Goal: Task Accomplishment & Management: Complete application form

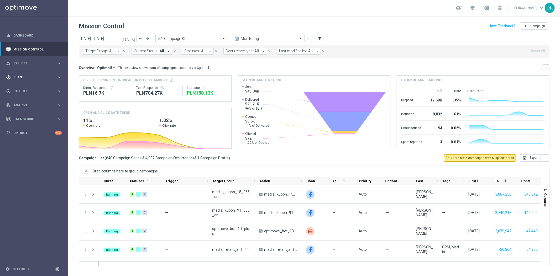
click at [33, 77] on span "Plan" at bounding box center [34, 77] width 43 height 3
click at [27, 129] on span "Execute" at bounding box center [34, 130] width 43 height 3
click at [34, 102] on link "Campaign Builder" at bounding box center [34, 102] width 41 height 4
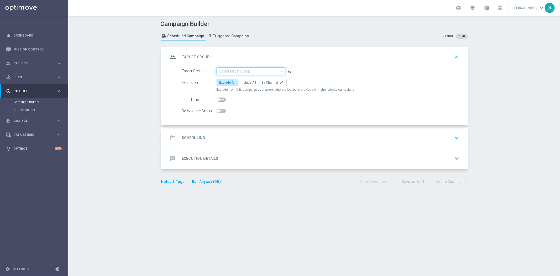
click at [249, 73] on input at bounding box center [251, 70] width 69 height 7
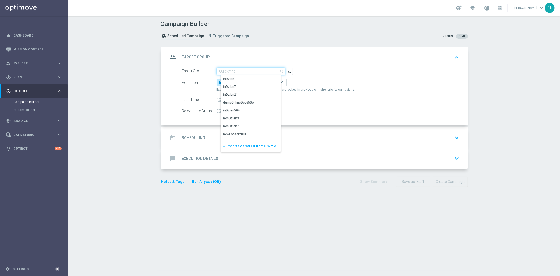
paste input "A_MED_TARGET_WAGER_DO_200_220825"
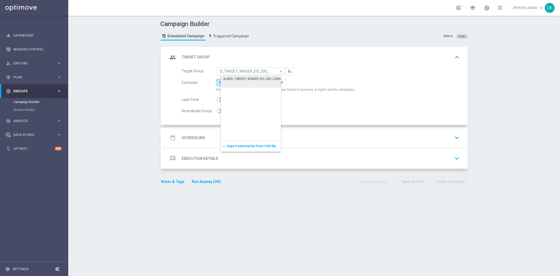
click at [246, 77] on div "A_MED_TARGET_WAGER_DO_200_220825" at bounding box center [253, 78] width 60 height 5
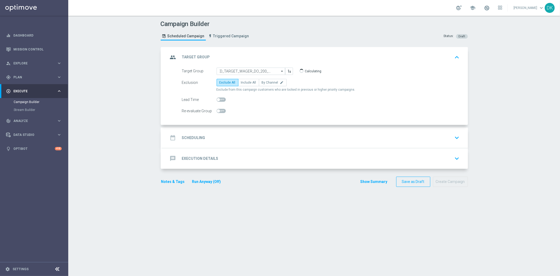
type input "A_MED_TARGET_WAGER_DO_200_220825"
click at [275, 82] on label "By Channel edit" at bounding box center [273, 82] width 28 height 7
click at [265, 82] on input "By Channel edit" at bounding box center [263, 83] width 3 height 3
radio input "true"
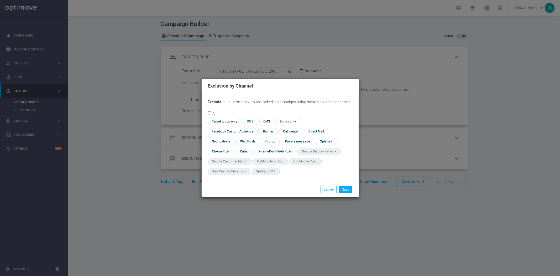
click at [214, 104] on span "Exclude" at bounding box center [215, 102] width 14 height 4
click at [221, 117] on div "Include" at bounding box center [217, 114] width 19 height 6
click at [225, 125] on input "checkbox" at bounding box center [224, 121] width 32 height 7
checkbox input "true"
click at [222, 130] on input "checkbox" at bounding box center [232, 131] width 48 height 7
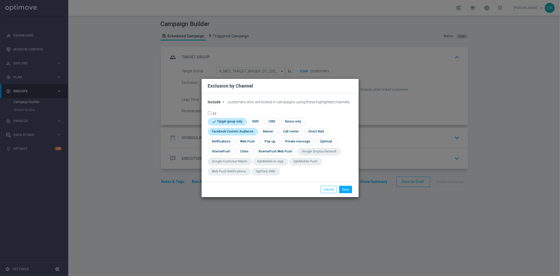
checkbox input "true"
click at [244, 148] on input "checkbox" at bounding box center [244, 151] width 16 height 7
checkbox input "true"
drag, startPoint x: 346, startPoint y: 190, endPoint x: 323, endPoint y: 184, distance: 23.6
click at [346, 190] on button "Save" at bounding box center [345, 189] width 13 height 7
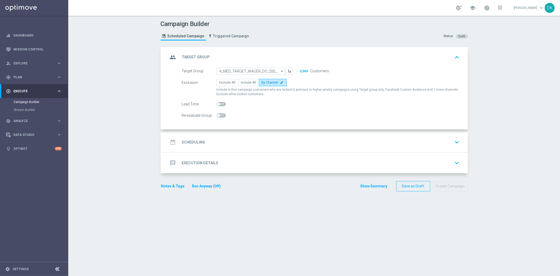
click at [198, 142] on h2 "Scheduling" at bounding box center [193, 142] width 23 height 5
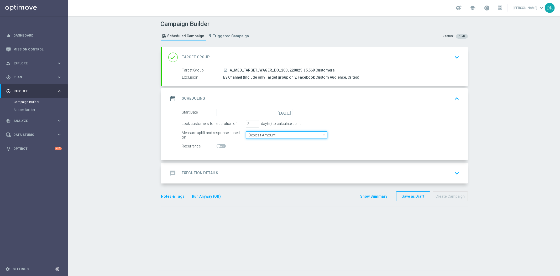
click at [253, 135] on input "Deposit Amount" at bounding box center [286, 134] width 81 height 7
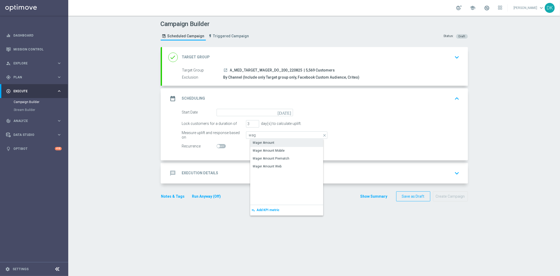
click at [260, 144] on div "Wager Amount" at bounding box center [264, 142] width 22 height 5
type input "Wager Amount"
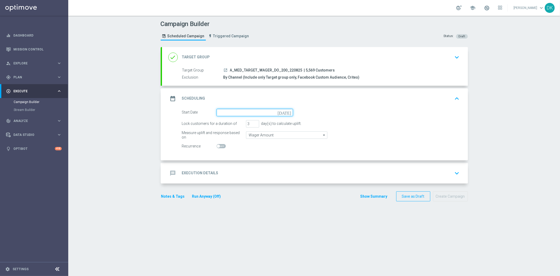
click at [263, 114] on input at bounding box center [255, 112] width 76 height 7
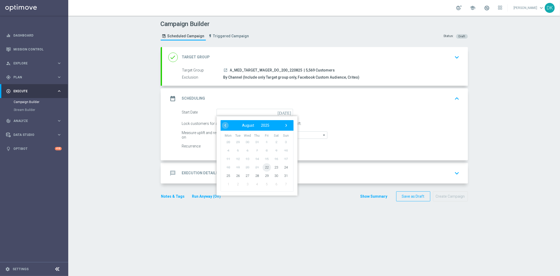
click at [263, 164] on span "22" at bounding box center [266, 167] width 8 height 8
type input "[DATE]"
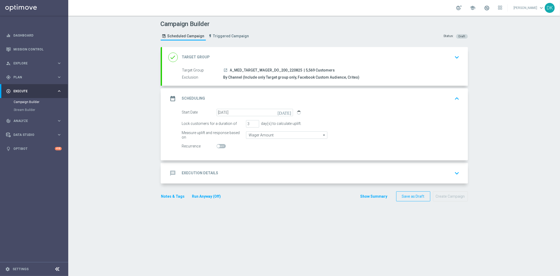
click at [256, 174] on div "message Execution Details keyboard_arrow_down" at bounding box center [314, 173] width 293 height 10
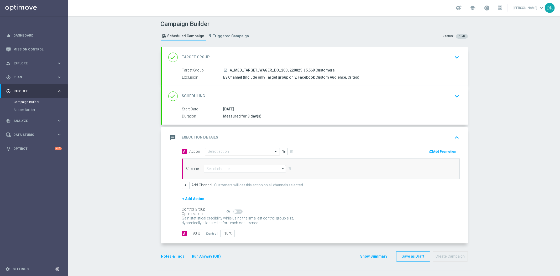
click at [224, 152] on input "text" at bounding box center [237, 151] width 59 height 4
click at [221, 223] on span "Create new action" at bounding box center [227, 223] width 28 height 4
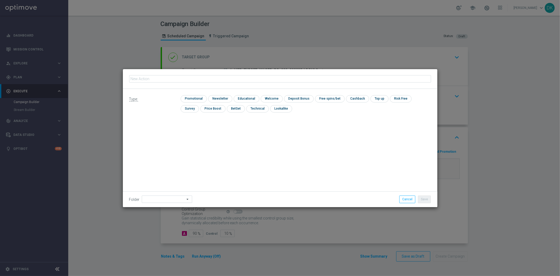
type input "A_MED_TARGET_WAGER_DO_200_220825"
click at [200, 97] on input "checkbox" at bounding box center [193, 98] width 25 height 7
checkbox input "true"
click at [427, 198] on button "Save" at bounding box center [424, 198] width 13 height 7
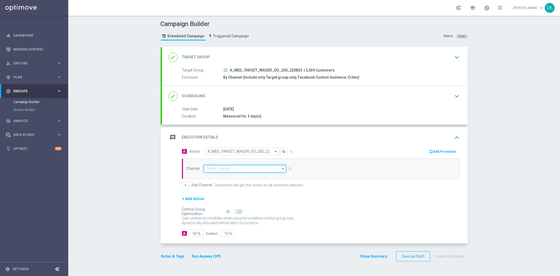
click at [248, 169] on input at bounding box center [245, 168] width 82 height 7
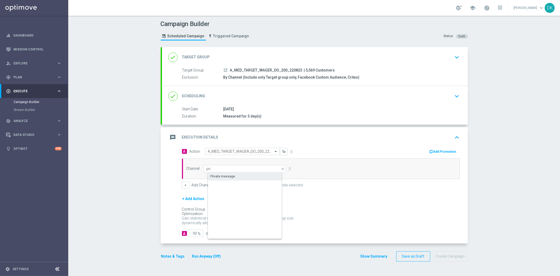
click at [235, 175] on div "Private message" at bounding box center [249, 175] width 83 height 7
type input "Private message"
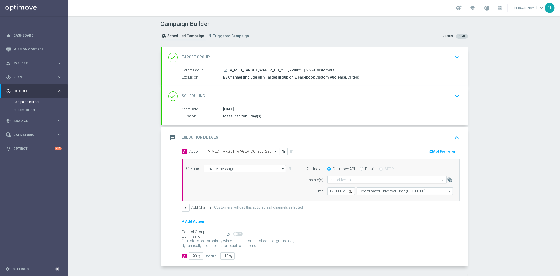
click at [358, 180] on input "text" at bounding box center [381, 179] width 103 height 4
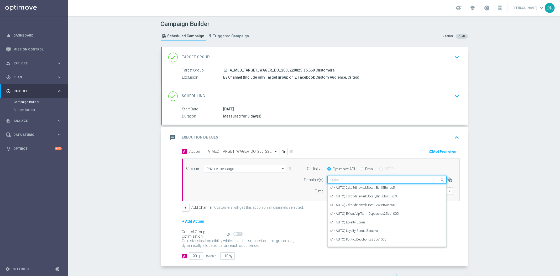
paste input "A_MED_TARGET_WAGER_DO_200_220825"
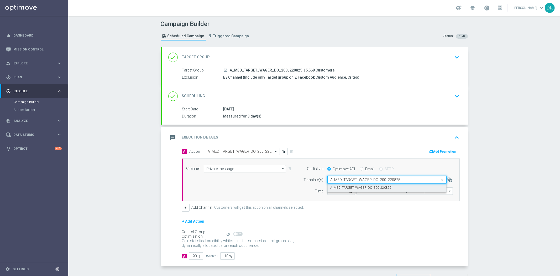
click at [347, 188] on label "A_MED_TARGET_WAGER_DO_200_220825" at bounding box center [360, 187] width 61 height 4
type input "A_MED_TARGET_WAGER_DO_200_220825"
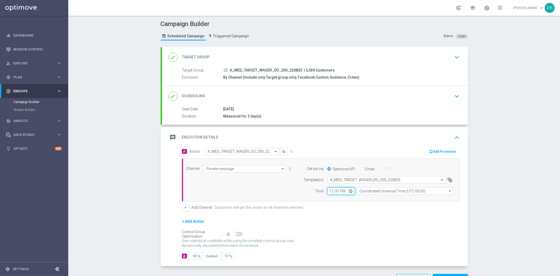
click at [327, 192] on input "12:00" at bounding box center [341, 190] width 28 height 7
type input "15:01"
click at [376, 192] on input "Coordinated Universal Time (UTC 00:00)" at bounding box center [404, 190] width 96 height 7
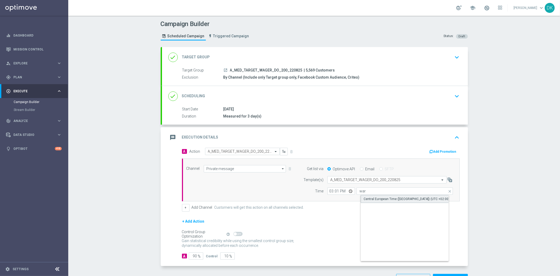
click at [379, 198] on div "Central European Time ([GEOGRAPHIC_DATA]) (UTC +02:00)" at bounding box center [407, 198] width 86 height 5
type input "Central European Time ([GEOGRAPHIC_DATA]) (UTC +02:00)"
click at [379, 214] on form "A Action Select action A_MED_TARGET_WAGER_DO_200_220825 delete_forever Add Prom…" at bounding box center [321, 204] width 278 height 112
drag, startPoint x: 193, startPoint y: 256, endPoint x: 208, endPoint y: 257, distance: 15.3
click at [206, 257] on div "A 90 % Control 10 %" at bounding box center [321, 255] width 278 height 7
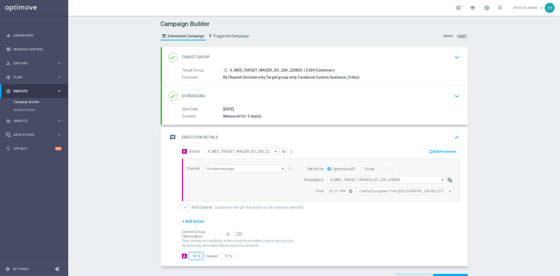
type input "95"
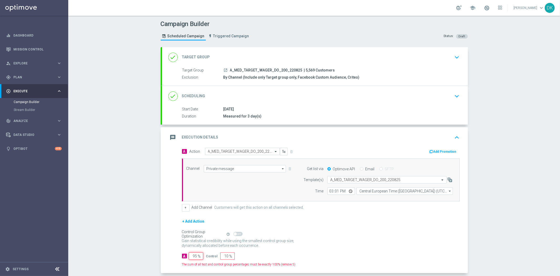
type input "5"
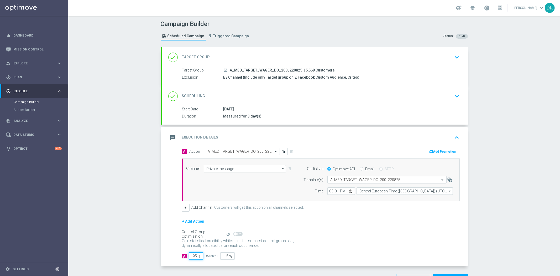
type input "95"
click at [142, 223] on div "Campaign Builder Scheduled Campaign Triggered Campaign Status: Draft done Targe…" at bounding box center [314, 146] width 492 height 260
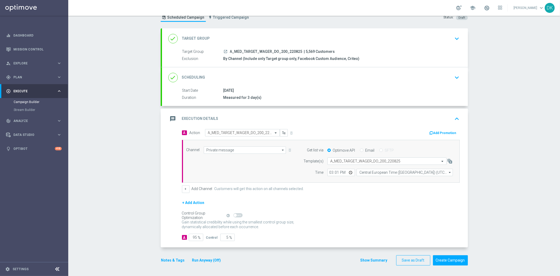
click at [451, 133] on button "Add Promotion" at bounding box center [443, 133] width 29 height 6
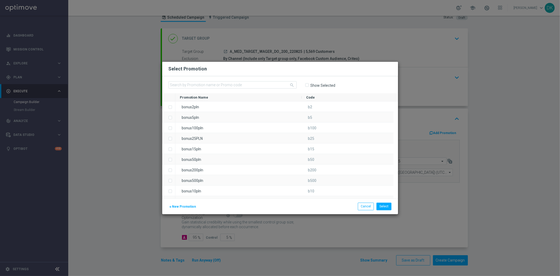
click at [182, 205] on span "New Promotion" at bounding box center [184, 206] width 24 height 4
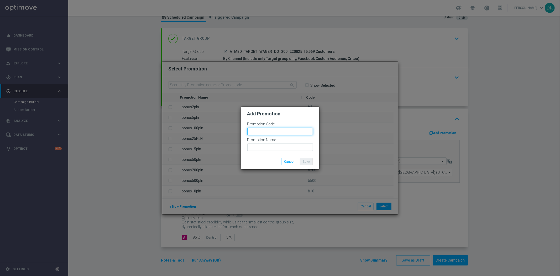
click at [275, 130] on input "text" at bounding box center [280, 131] width 66 height 7
paste input "170442"
click at [275, 130] on input "bonusapi_tg-170442" at bounding box center [280, 131] width 66 height 7
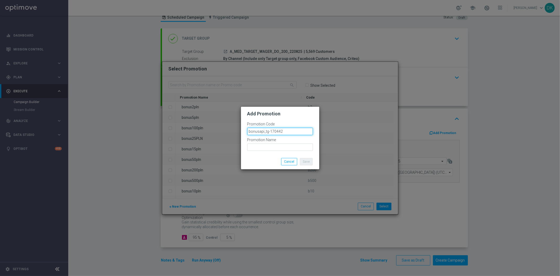
type input "bonusapi_tg-170442"
click at [281, 149] on input "text" at bounding box center [280, 146] width 66 height 7
paste input "bonusapi_tg-170442"
type input "bonusapi_tg-170442"
click at [301, 160] on button "Save" at bounding box center [306, 161] width 13 height 7
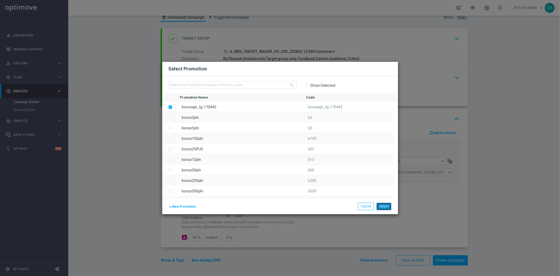
click at [387, 208] on button "Select" at bounding box center [383, 205] width 15 height 7
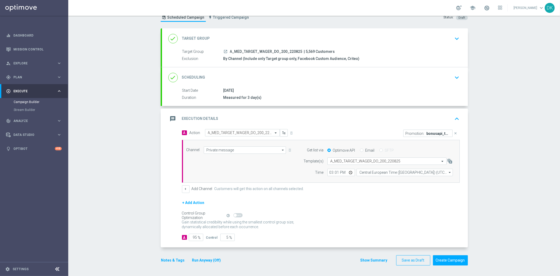
click at [177, 256] on div "Notes & Tags Run Anyway (Off)" at bounding box center [194, 260] width 67 height 10
click at [176, 258] on button "Notes & Tags" at bounding box center [173, 260] width 25 height 7
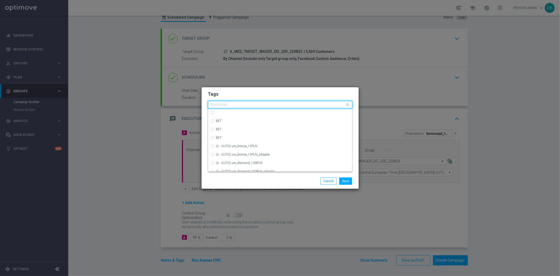
click at [255, 106] on input "text" at bounding box center [278, 105] width 135 height 4
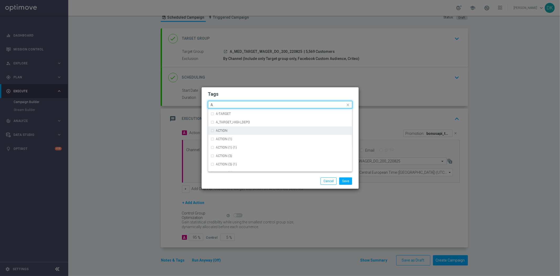
scroll to position [642, 0]
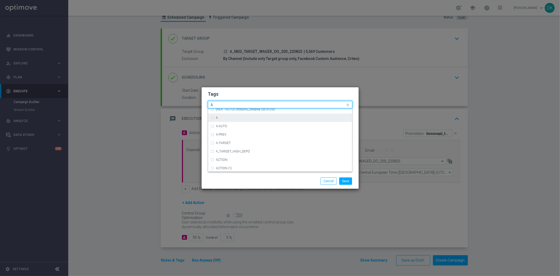
click at [223, 120] on div "A" at bounding box center [280, 117] width 139 height 8
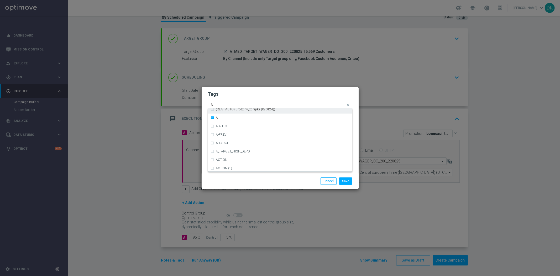
click at [221, 101] on div "Quick find × A A" at bounding box center [276, 104] width 137 height 7
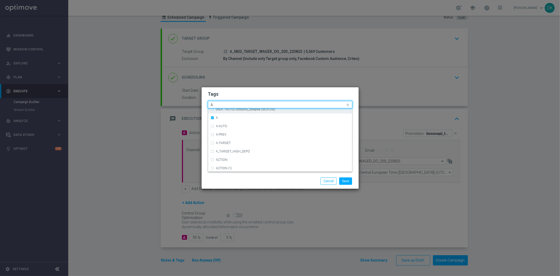
click at [221, 101] on div "Quick find × A A" at bounding box center [276, 104] width 137 height 7
click at [221, 103] on input "A" at bounding box center [278, 105] width 135 height 4
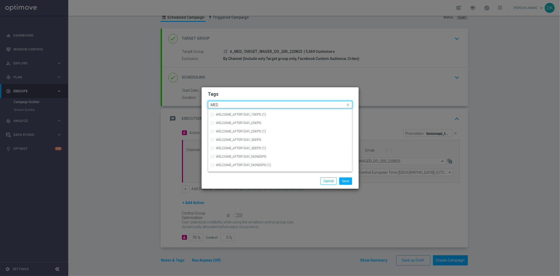
scroll to position [0, 0]
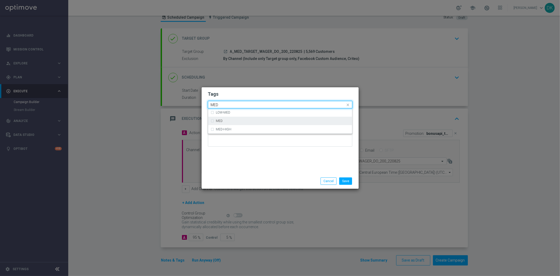
click at [229, 117] on div "MED" at bounding box center [280, 121] width 139 height 8
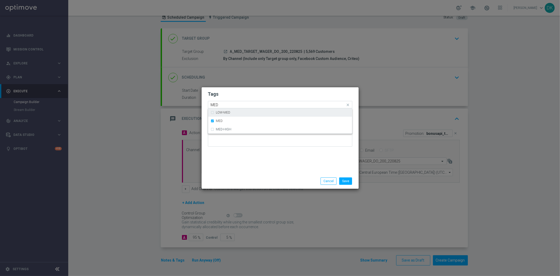
click at [231, 106] on input "MED" at bounding box center [278, 105] width 135 height 4
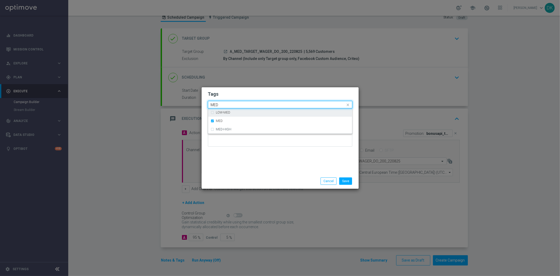
click at [231, 106] on input "MED" at bounding box center [278, 105] width 135 height 4
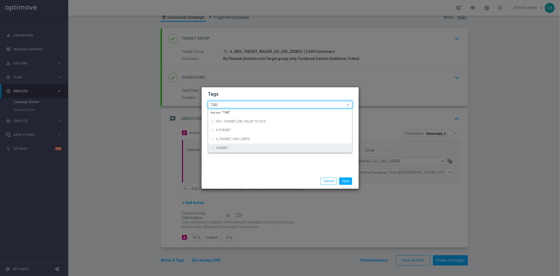
click at [228, 145] on div "TARGET" at bounding box center [280, 148] width 139 height 8
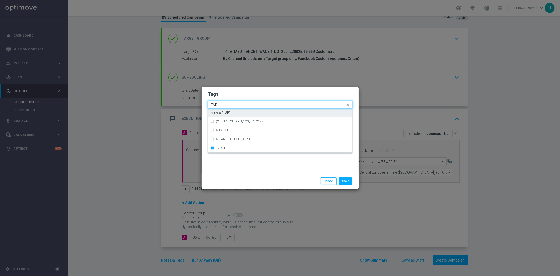
click at [223, 104] on input "TAR" at bounding box center [278, 105] width 135 height 4
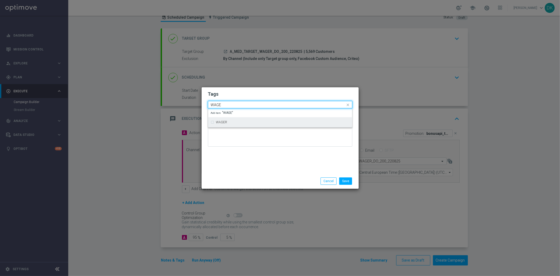
click at [226, 119] on div "WAGER" at bounding box center [280, 122] width 139 height 8
type input "WAGE"
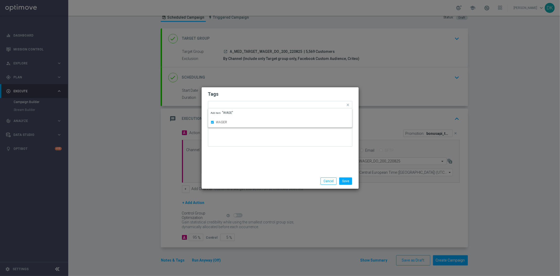
click at [253, 169] on div "Tags Quick find × A × MED × TARGET × WAGER WAGER Add item "WAGE" Notes" at bounding box center [280, 130] width 157 height 86
click at [347, 180] on button "Save" at bounding box center [345, 180] width 13 height 7
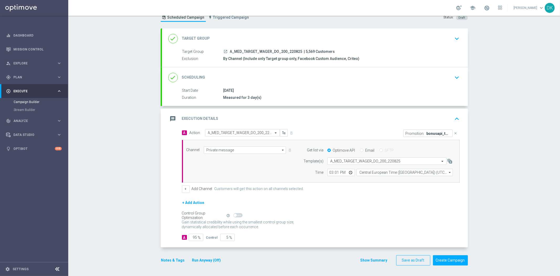
click at [453, 79] on icon "keyboard_arrow_down" at bounding box center [457, 77] width 8 height 8
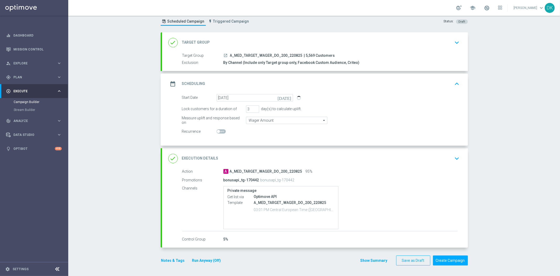
scroll to position [14, 0]
click at [124, 174] on div "Campaign Builder Scheduled Campaign Triggered Campaign Status: Draft done Targe…" at bounding box center [314, 146] width 492 height 260
click at [103, 178] on div "Campaign Builder Scheduled Campaign Triggered Campaign Status: Draft done Targe…" at bounding box center [314, 146] width 492 height 260
click at [129, 115] on div "Campaign Builder Scheduled Campaign Triggered Campaign Status: Draft done Targe…" at bounding box center [314, 146] width 492 height 260
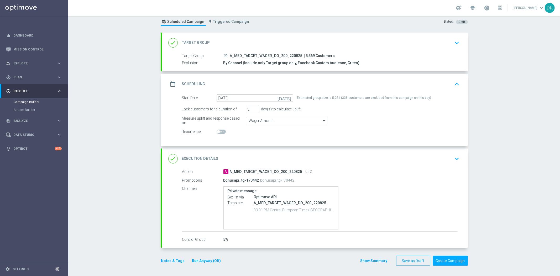
click at [109, 181] on div "Campaign Builder Scheduled Campaign Triggered Campaign Status: Draft done Targe…" at bounding box center [314, 146] width 492 height 260
click at [497, 177] on div "Campaign Builder Scheduled Campaign Triggered Campaign Status: Draft done Targe…" at bounding box center [314, 146] width 492 height 260
click at [451, 258] on button "Create Campaign" at bounding box center [450, 260] width 35 height 10
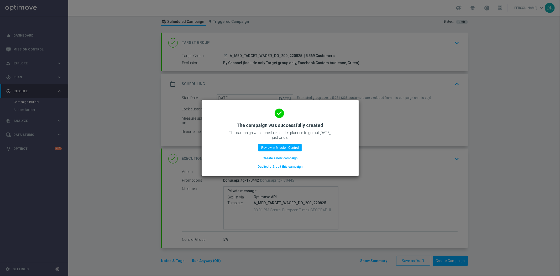
click at [292, 158] on button "Create a new campaign" at bounding box center [280, 158] width 36 height 6
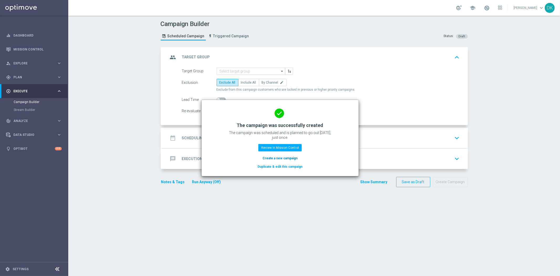
scroll to position [0, 0]
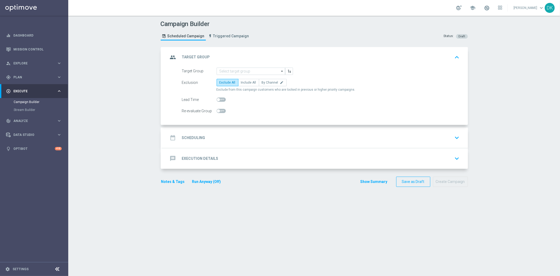
click at [256, 238] on section "group Target Group keyboard_arrow_up Target Group arrow_drop_down Drag here to …" at bounding box center [314, 158] width 315 height 223
click at [245, 69] on input at bounding box center [251, 70] width 69 height 7
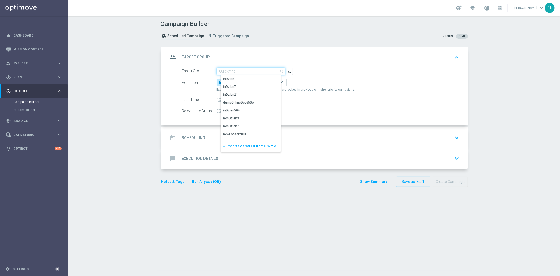
paste input "A_HIGH_TARGET_WAGER_DO_800_220825"
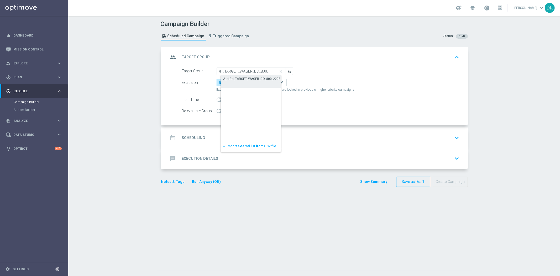
click at [263, 79] on div "A_HIGH_TARGET_WAGER_DO_800_220825" at bounding box center [253, 78] width 61 height 5
type input "A_HIGH_TARGET_WAGER_DO_800_220825"
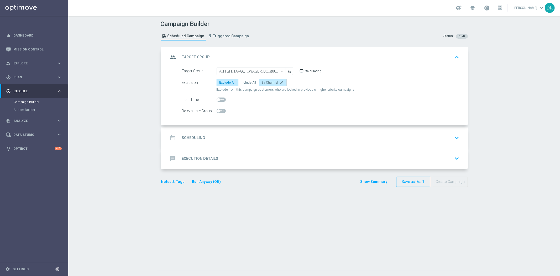
click at [272, 81] on span "By Channel" at bounding box center [270, 83] width 17 height 4
click at [265, 82] on input "By Channel edit" at bounding box center [263, 83] width 3 height 3
radio input "true"
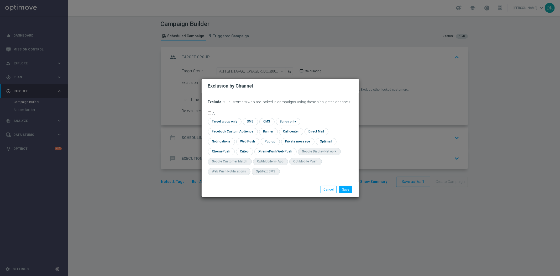
click at [219, 104] on span "Exclude" at bounding box center [215, 102] width 14 height 4
click at [0, 0] on span "Include" at bounding box center [0, 0] width 0 height 0
click at [221, 125] on input "checkbox" at bounding box center [224, 121] width 32 height 7
checkbox input "true"
click at [224, 129] on input "checkbox" at bounding box center [232, 131] width 48 height 7
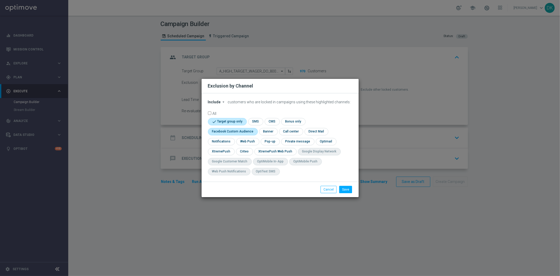
checkbox input "true"
click at [242, 150] on input "checkbox" at bounding box center [244, 151] width 16 height 7
checkbox input "true"
click at [345, 188] on button "Save" at bounding box center [345, 189] width 13 height 7
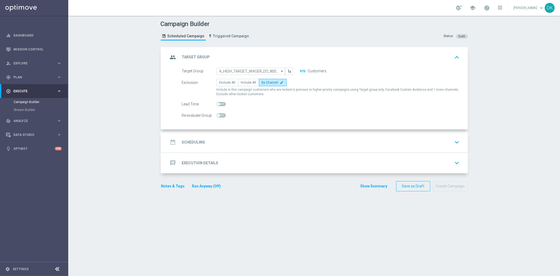
click at [203, 138] on div "date_range Scheduling keyboard_arrow_down" at bounding box center [314, 142] width 293 height 10
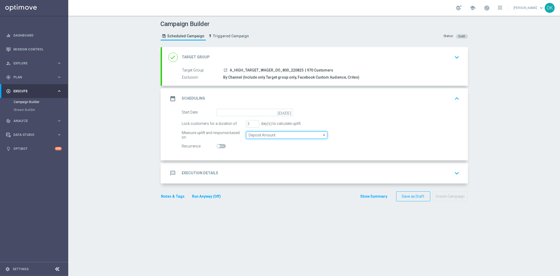
click at [261, 135] on input "Deposit Amount" at bounding box center [286, 134] width 81 height 7
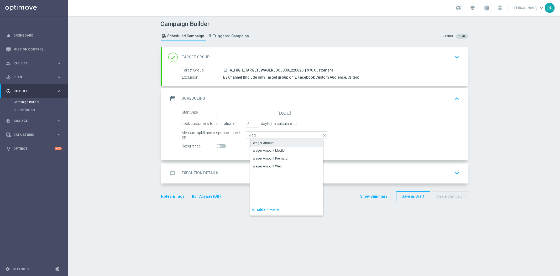
click at [263, 141] on div "Wager Amount" at bounding box center [264, 142] width 22 height 5
type input "Wager Amount"
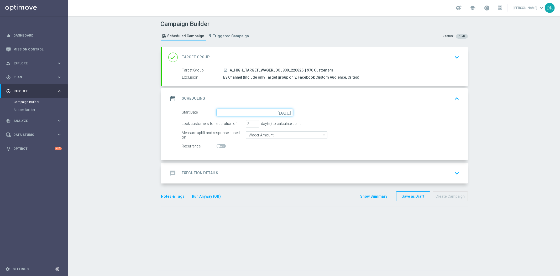
click at [250, 112] on input at bounding box center [255, 112] width 76 height 7
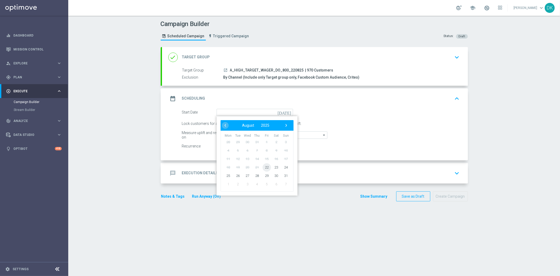
click at [262, 167] on span "22" at bounding box center [266, 167] width 8 height 8
type input "[DATE]"
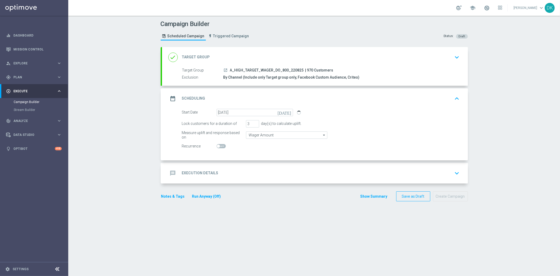
click at [252, 170] on div "message Execution Details keyboard_arrow_down" at bounding box center [314, 173] width 293 height 10
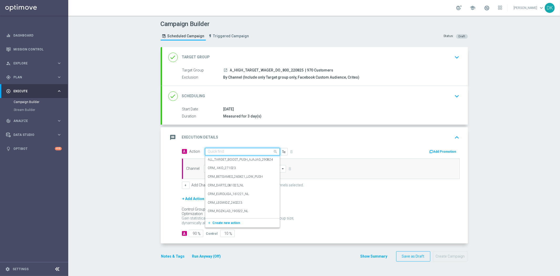
click at [227, 153] on input "text" at bounding box center [237, 151] width 59 height 4
click at [227, 222] on span "Create new action" at bounding box center [227, 223] width 28 height 4
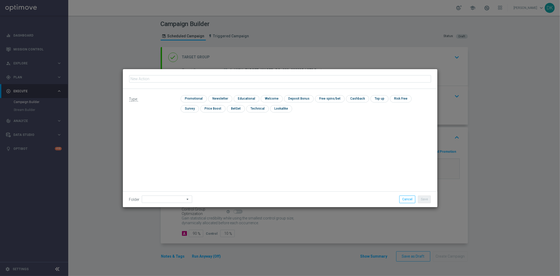
type input "A_HIGH_TARGET_WAGER_DO_800_220825"
click at [197, 98] on input "checkbox" at bounding box center [193, 98] width 25 height 7
checkbox input "true"
click at [422, 200] on button "Save" at bounding box center [424, 198] width 13 height 7
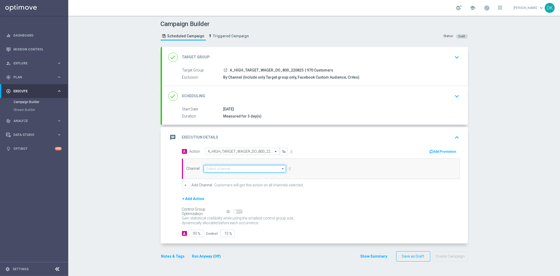
click at [246, 169] on input at bounding box center [245, 168] width 82 height 7
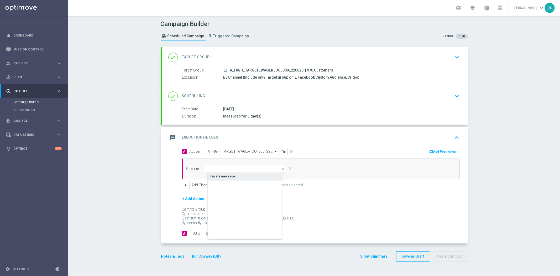
click at [243, 175] on div "Private message" at bounding box center [249, 175] width 83 height 7
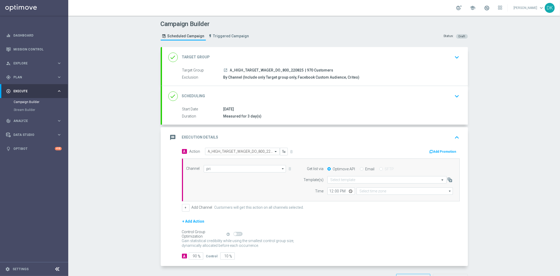
type input "Private message"
type input "Coordinated Universal Time (UTC 00:00)"
click at [339, 182] on div "Select template" at bounding box center [386, 179] width 119 height 7
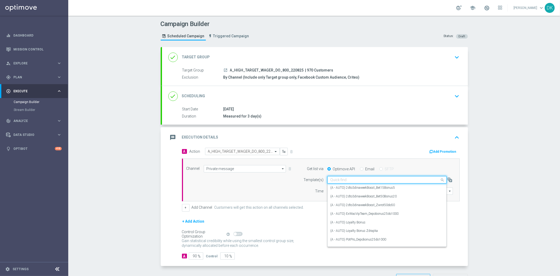
paste input "A_HIGH_TARGET_WAGER_DO_800_220825"
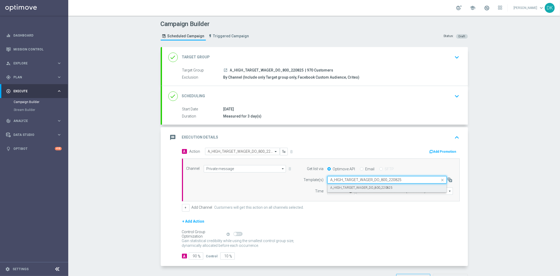
click at [345, 190] on div "A_HIGH_TARGET_WAGER_DO_800_220825" at bounding box center [386, 187] width 113 height 9
type input "A_HIGH_TARGET_WAGER_DO_800_220825"
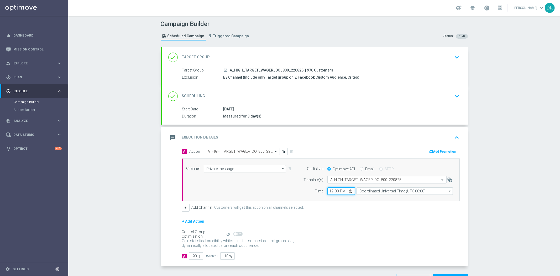
click at [327, 192] on input "12:00" at bounding box center [341, 190] width 28 height 7
type input "15:01"
click at [375, 191] on input "Coordinated Universal Time (UTC 00:00)" at bounding box center [404, 190] width 96 height 7
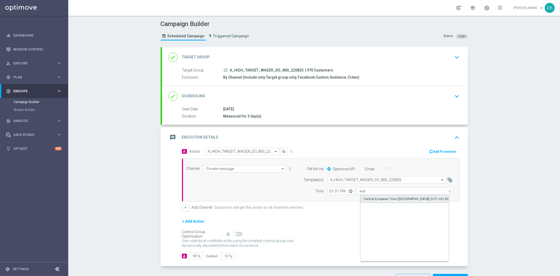
click at [374, 196] on div "Central European Time ([GEOGRAPHIC_DATA]) (UTC +02:00)" at bounding box center [407, 198] width 86 height 5
type input "Central European Time ([GEOGRAPHIC_DATA]) (UTC +02:00)"
click at [444, 149] on button "Add Promotion" at bounding box center [443, 152] width 29 height 6
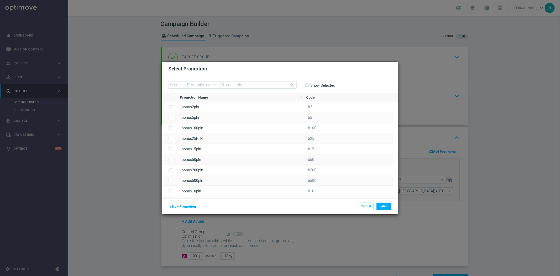
click at [192, 204] on span "New Promotion" at bounding box center [184, 206] width 24 height 4
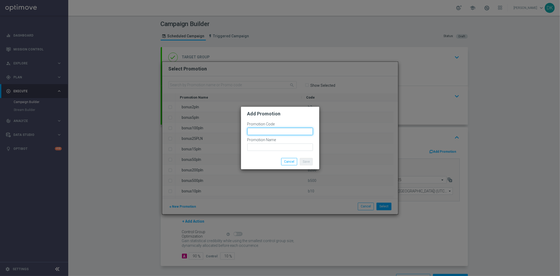
click at [267, 129] on input "text" at bounding box center [280, 131] width 66 height 7
paste input "170443"
click at [267, 129] on input "bonusapi_tg-170443" at bounding box center [280, 131] width 66 height 7
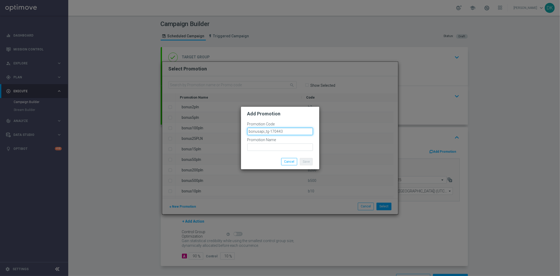
type input "bonusapi_tg-170443"
click at [272, 150] on input "text" at bounding box center [280, 146] width 66 height 7
paste input "bonusapi_tg-170443"
type input "bonusapi_tg-170443"
click at [308, 162] on button "Save" at bounding box center [306, 161] width 13 height 7
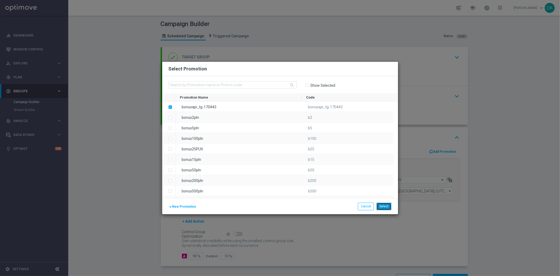
click at [384, 206] on button "Select" at bounding box center [383, 205] width 15 height 7
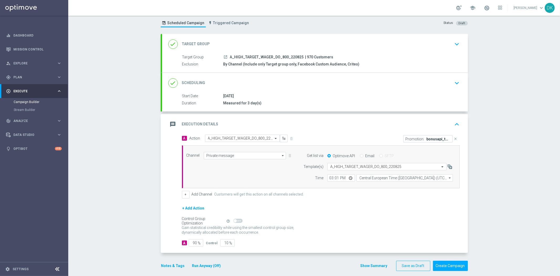
scroll to position [19, 0]
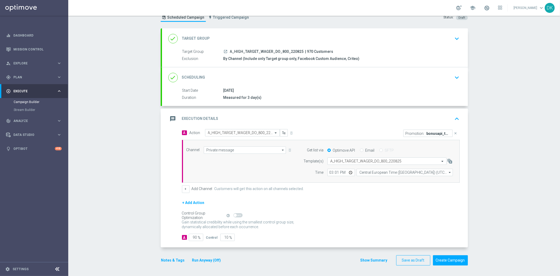
click at [173, 260] on button "Notes & Tags" at bounding box center [173, 260] width 25 height 7
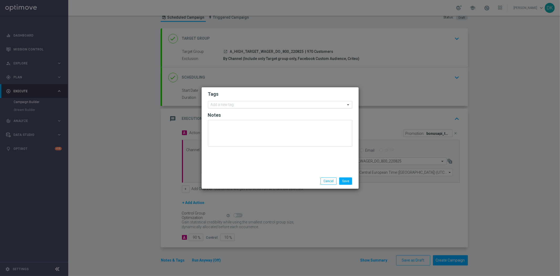
click at [221, 107] on div at bounding box center [277, 105] width 135 height 5
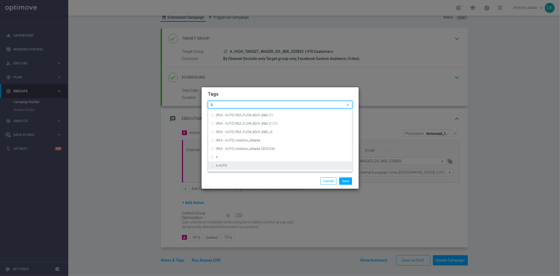
scroll to position [612, 0]
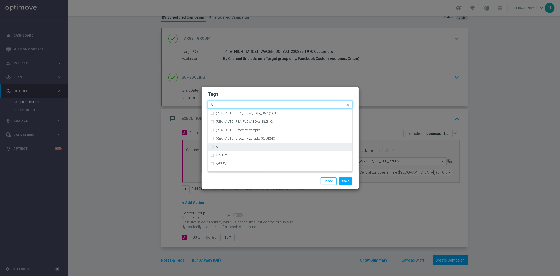
click at [227, 147] on div "A" at bounding box center [282, 146] width 133 height 3
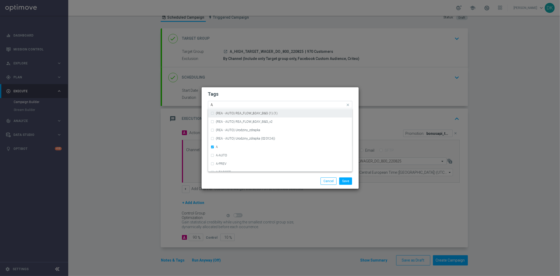
click at [222, 104] on input "A" at bounding box center [278, 105] width 135 height 4
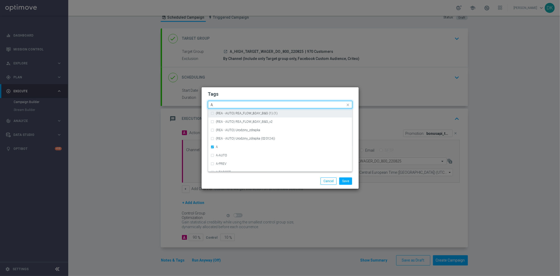
click at [222, 104] on input "A" at bounding box center [278, 105] width 135 height 4
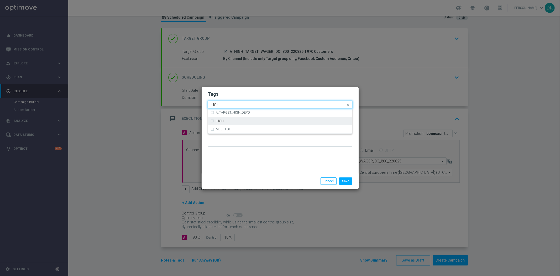
click at [220, 118] on div "HIGH" at bounding box center [280, 121] width 139 height 8
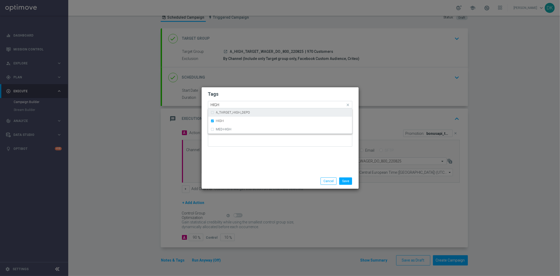
click at [226, 104] on input "HIGH" at bounding box center [278, 105] width 135 height 4
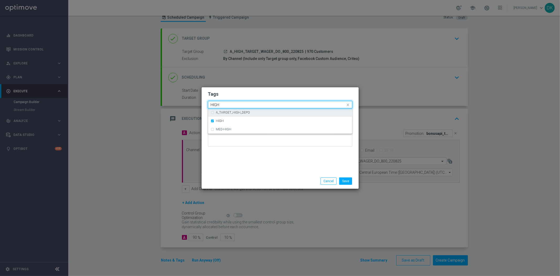
click at [226, 104] on input "HIGH" at bounding box center [278, 105] width 135 height 4
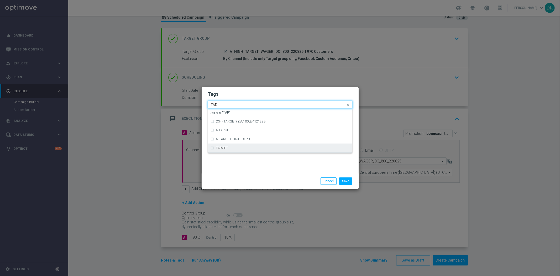
click at [226, 146] on label "TARGET" at bounding box center [222, 147] width 12 height 3
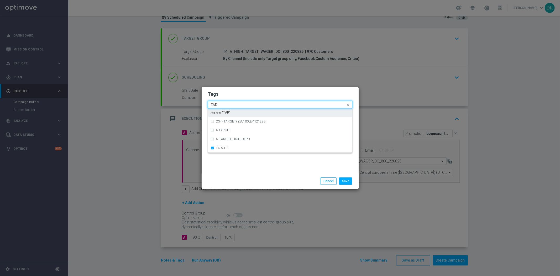
click at [222, 104] on input "TAR" at bounding box center [278, 105] width 135 height 4
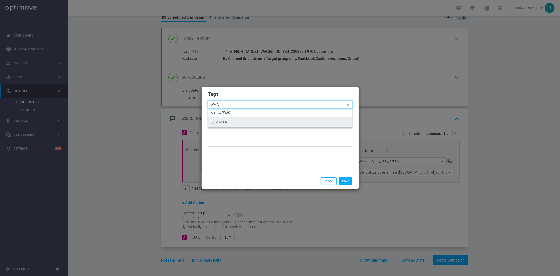
click at [229, 120] on div "WAGER" at bounding box center [280, 122] width 139 height 8
type input "WAG"
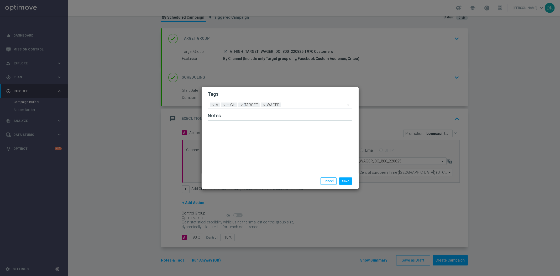
click at [245, 156] on div "Tags Add a new tag × A × HIGH × TARGET × WAGER Notes" at bounding box center [280, 130] width 157 height 86
click at [349, 181] on button "Save" at bounding box center [345, 180] width 13 height 7
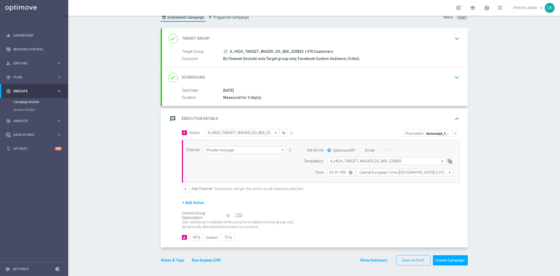
click at [453, 76] on icon "keyboard_arrow_down" at bounding box center [457, 77] width 8 height 8
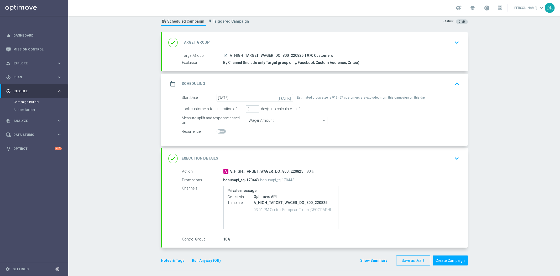
scroll to position [14, 0]
click at [450, 88] on div "date_range Scheduling keyboard_arrow_up" at bounding box center [314, 84] width 293 height 10
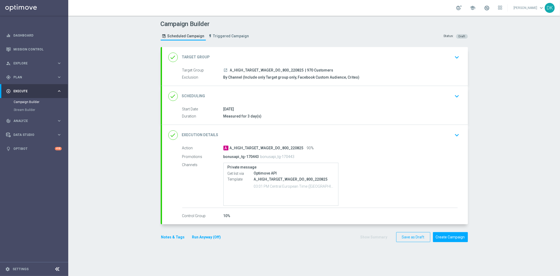
scroll to position [0, 0]
drag, startPoint x: 297, startPoint y: 239, endPoint x: 304, endPoint y: 219, distance: 21.6
click at [297, 239] on div "Notes & Tags Run Anyway (Off) Show Summary Save as Draft Create Campaign" at bounding box center [314, 237] width 307 height 10
click at [458, 92] on icon "keyboard_arrow_down" at bounding box center [457, 96] width 8 height 8
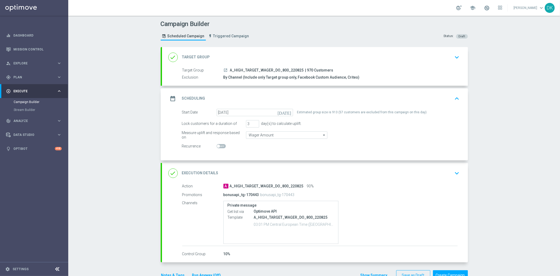
click at [453, 97] on icon "keyboard_arrow_up" at bounding box center [457, 98] width 8 height 8
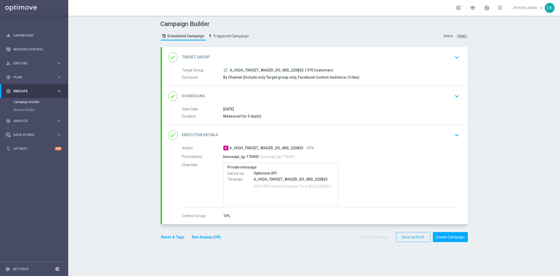
click at [171, 235] on button "Notes & Tags" at bounding box center [173, 237] width 25 height 7
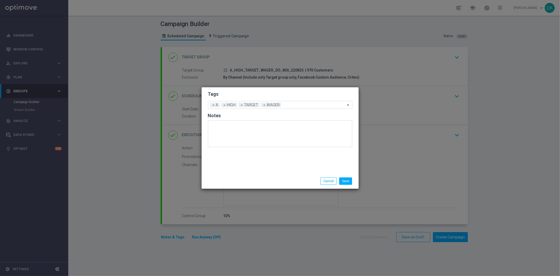
click at [356, 177] on div "Save Cancel" at bounding box center [306, 180] width 102 height 7
click at [350, 180] on button "Save" at bounding box center [345, 180] width 13 height 7
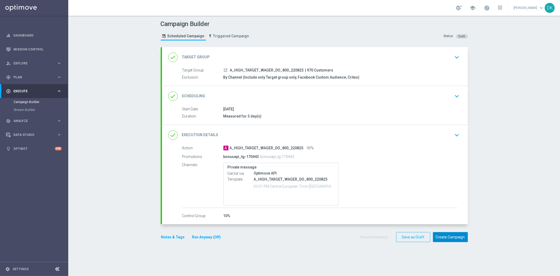
click at [448, 238] on button "Create Campaign" at bounding box center [450, 237] width 35 height 10
click at [283, 256] on div at bounding box center [275, 138] width 560 height 276
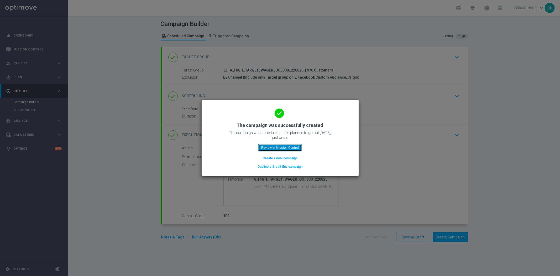
click at [277, 145] on button "Review in Mission Control" at bounding box center [279, 147] width 43 height 7
